Goal: Transaction & Acquisition: Purchase product/service

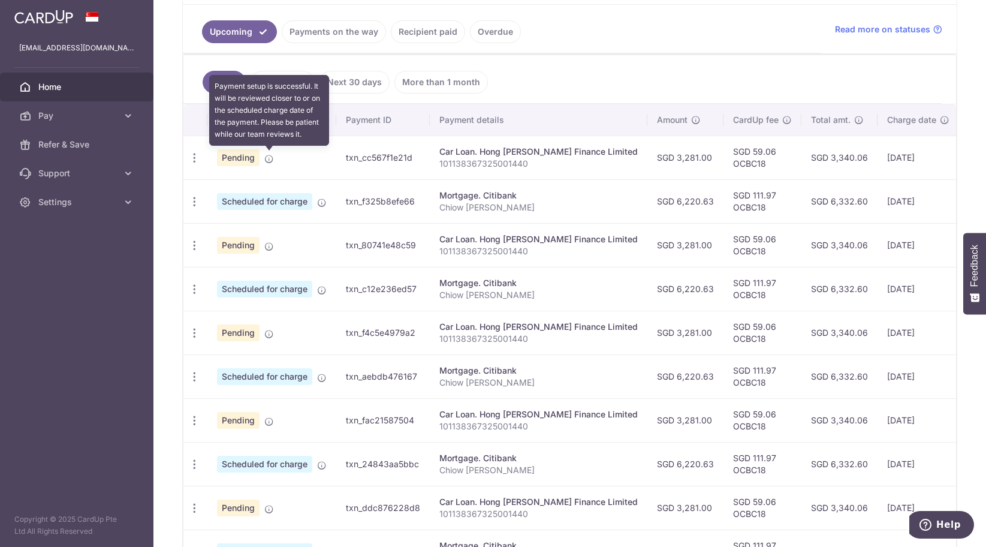
scroll to position [266, 0]
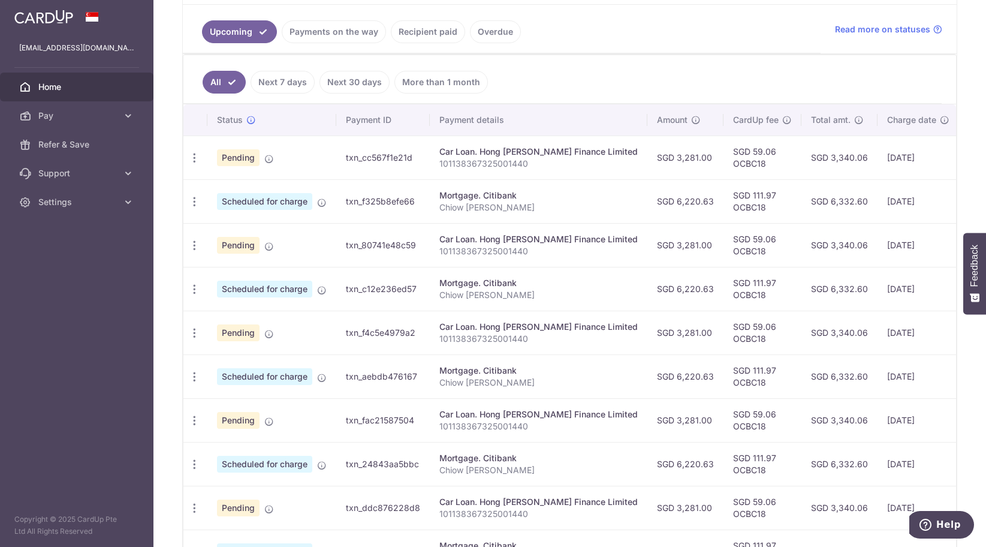
click at [57, 113] on span "Pay" at bounding box center [77, 116] width 79 height 12
click at [55, 139] on span "Payments" at bounding box center [77, 145] width 79 height 12
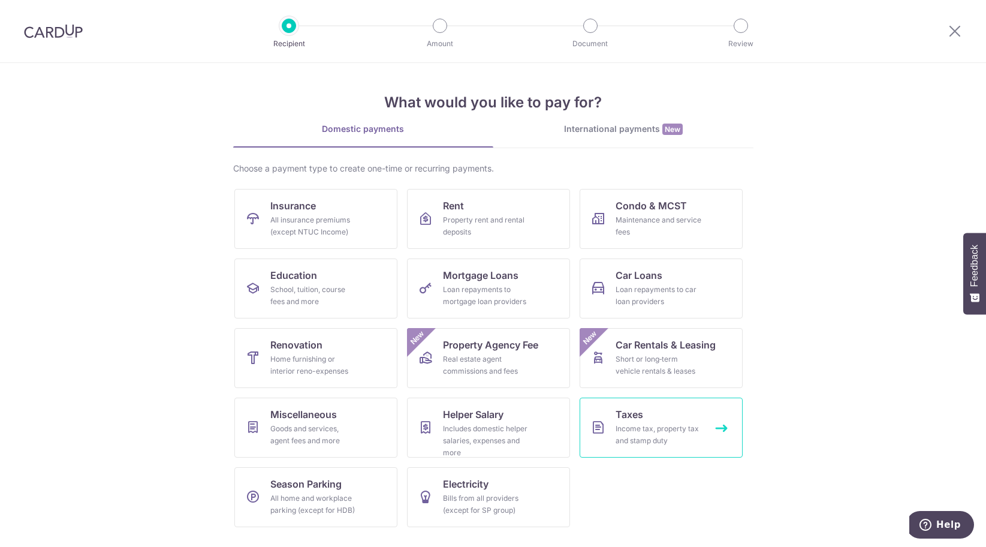
click at [658, 428] on div "Income tax, property tax and stamp duty" at bounding box center [659, 435] width 86 height 24
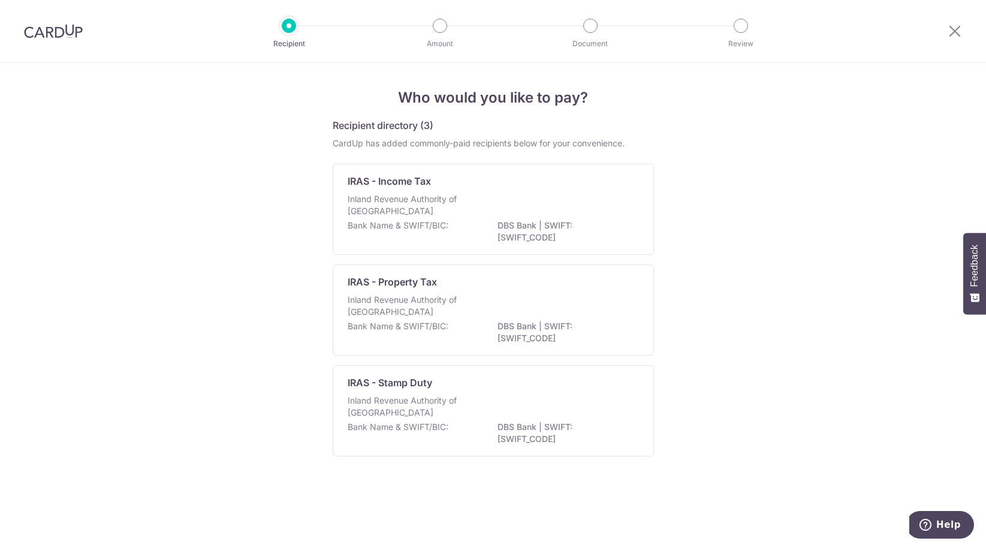
click at [449, 212] on p "Inland Revenue Authority of Singapore" at bounding box center [411, 205] width 127 height 24
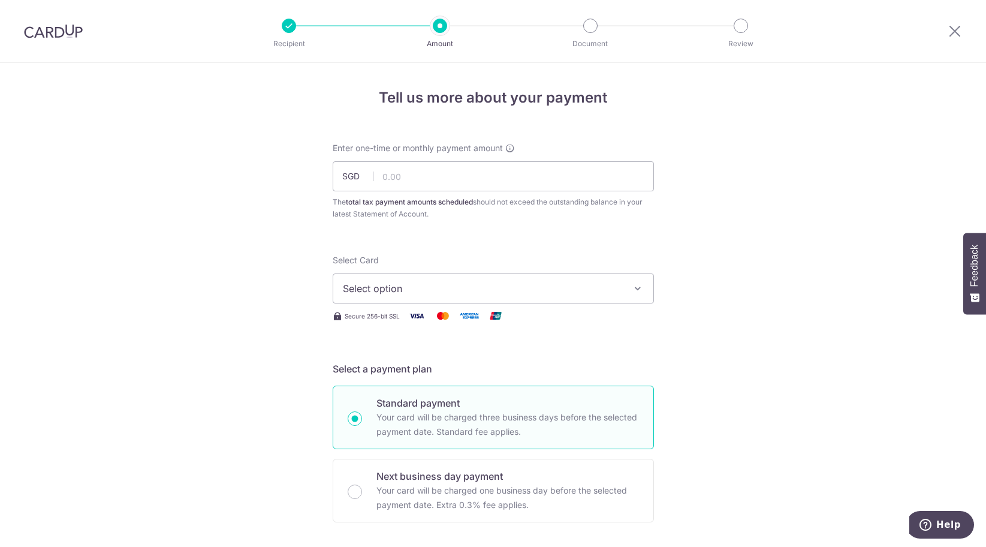
click at [38, 32] on img at bounding box center [53, 31] width 59 height 14
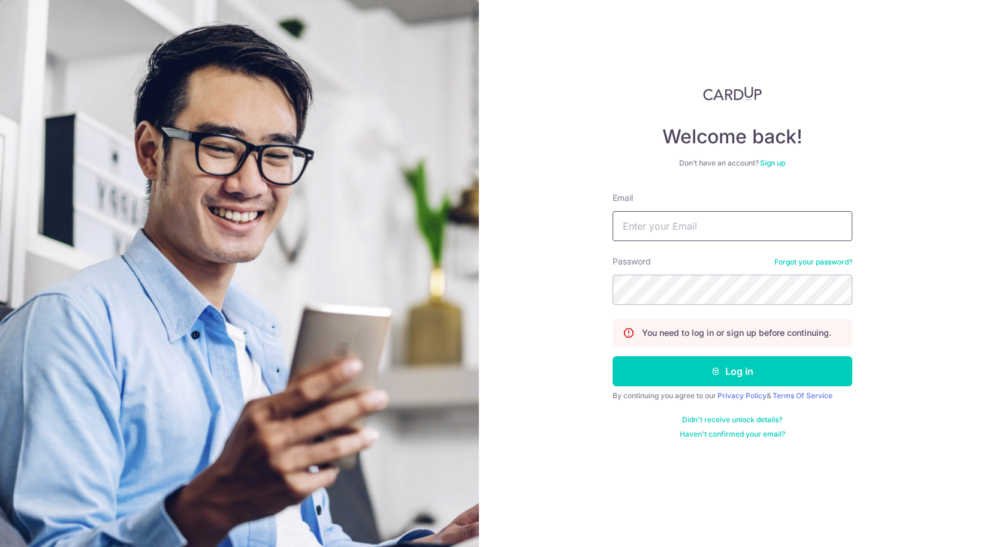
type input "[EMAIL_ADDRESS][DOMAIN_NAME]"
click at [696, 369] on button "Log in" at bounding box center [733, 371] width 240 height 30
